Goal: Task Accomplishment & Management: Use online tool/utility

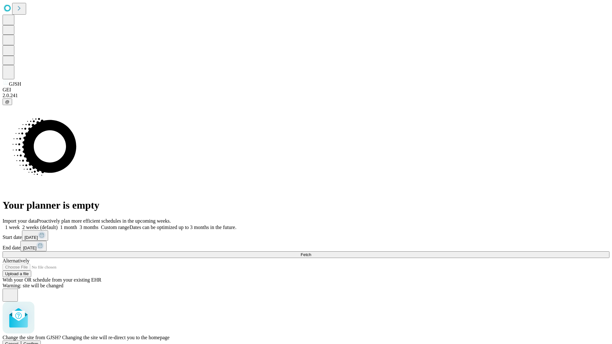
click at [39, 342] on span "Confirm" at bounding box center [31, 344] width 15 height 5
click at [20, 225] on label "1 week" at bounding box center [11, 227] width 17 height 5
click at [311, 253] on span "Fetch" at bounding box center [306, 255] width 11 height 5
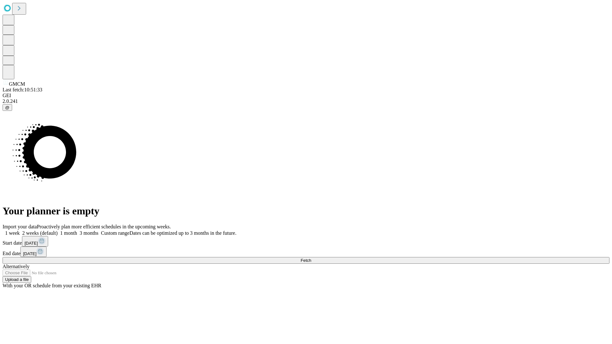
click at [20, 231] on label "1 week" at bounding box center [11, 233] width 17 height 5
click at [311, 258] on span "Fetch" at bounding box center [306, 260] width 11 height 5
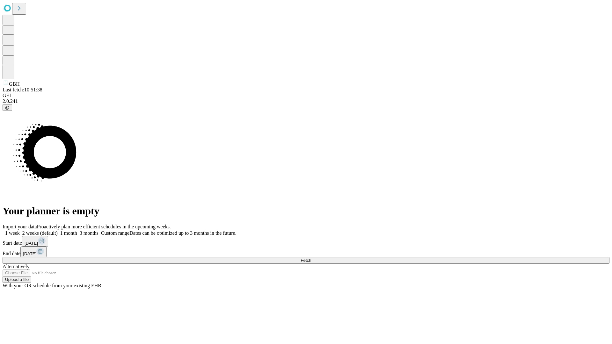
click at [20, 231] on label "1 week" at bounding box center [11, 233] width 17 height 5
click at [311, 258] on span "Fetch" at bounding box center [306, 260] width 11 height 5
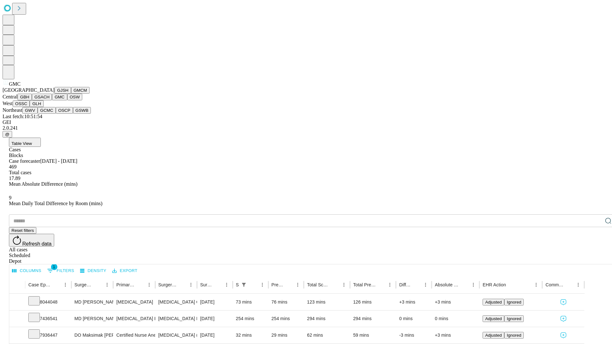
click at [67, 100] on button "OSW" at bounding box center [74, 97] width 15 height 7
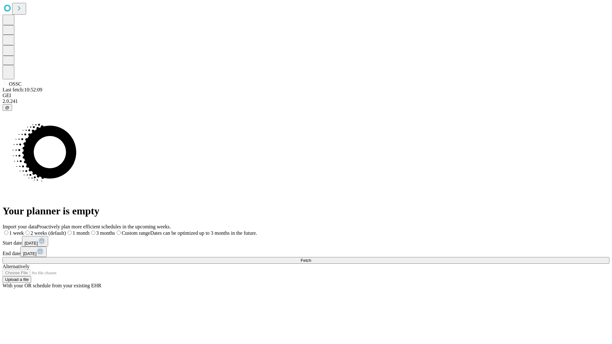
click at [311, 258] on span "Fetch" at bounding box center [306, 260] width 11 height 5
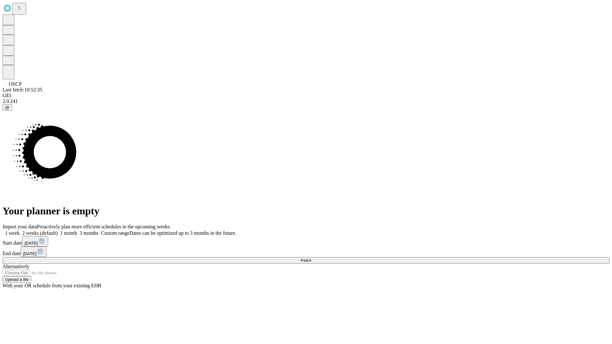
click at [20, 231] on label "1 week" at bounding box center [11, 233] width 17 height 5
click at [311, 258] on span "Fetch" at bounding box center [306, 260] width 11 height 5
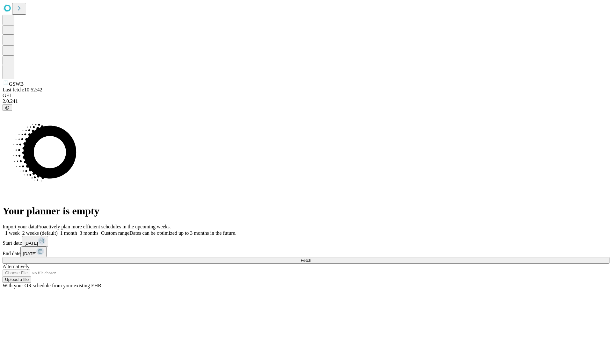
click at [20, 231] on label "1 week" at bounding box center [11, 233] width 17 height 5
click at [311, 258] on span "Fetch" at bounding box center [306, 260] width 11 height 5
